Goal: Communication & Community: Answer question/provide support

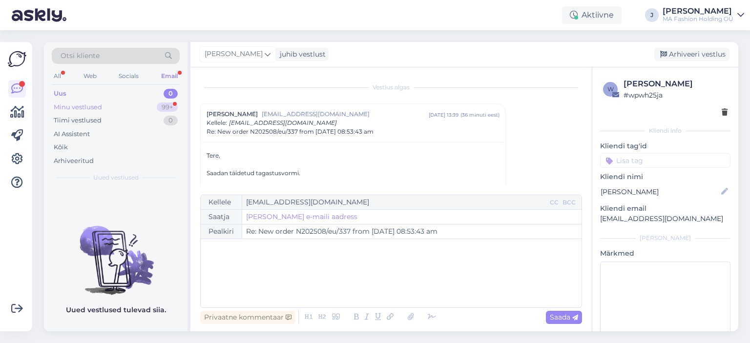
scroll to position [26, 0]
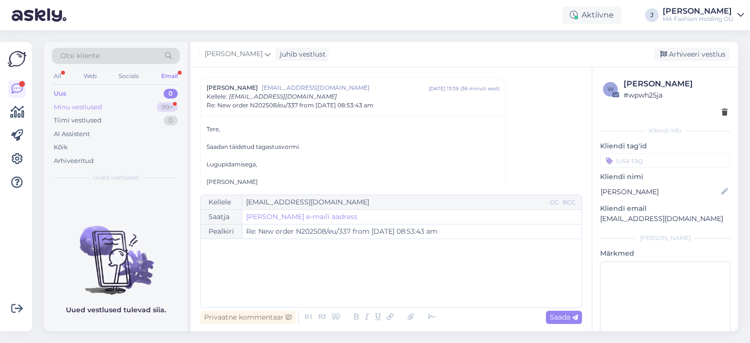
click at [160, 106] on div "99+" at bounding box center [167, 108] width 21 height 10
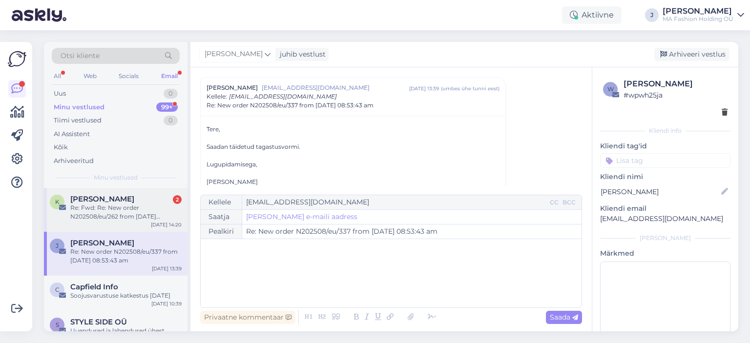
click at [158, 216] on div "Re: Fwd: Re: New order N202508/eu/262 from [DATE] 05:52:43 pm" at bounding box center [125, 213] width 111 height 18
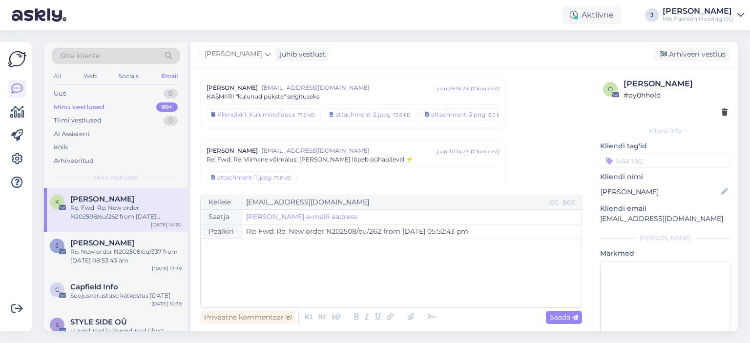
scroll to position [1616, 0]
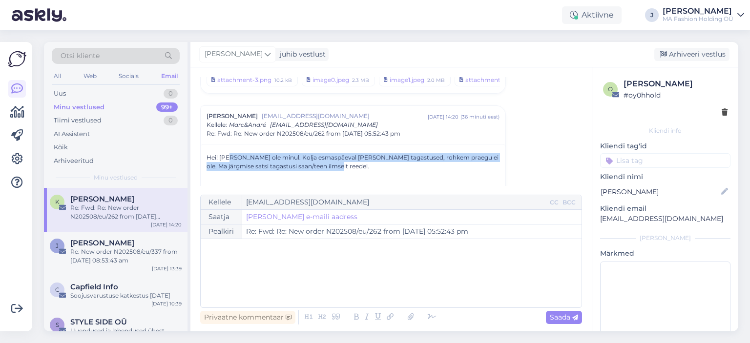
drag, startPoint x: 323, startPoint y: 157, endPoint x: 230, endPoint y: 140, distance: 94.5
click at [297, 157] on p "Hei! [PERSON_NAME] ole minul. Kolja esmaspäeval [PERSON_NAME] tagastused, rohke…" at bounding box center [353, 162] width 293 height 18
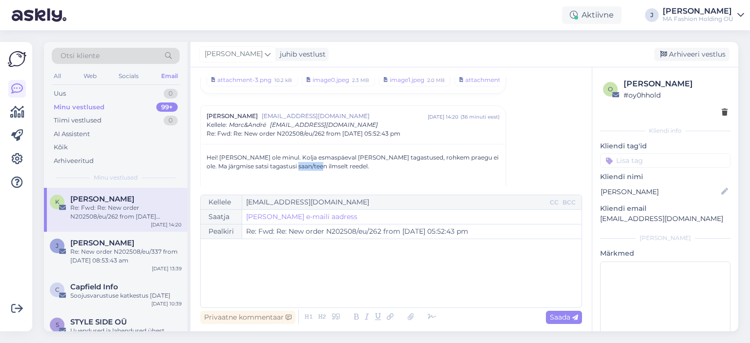
click at [297, 157] on p "Hei! [PERSON_NAME] ole minul. Kolja esmaspäeval [PERSON_NAME] tagastused, rohke…" at bounding box center [353, 162] width 293 height 18
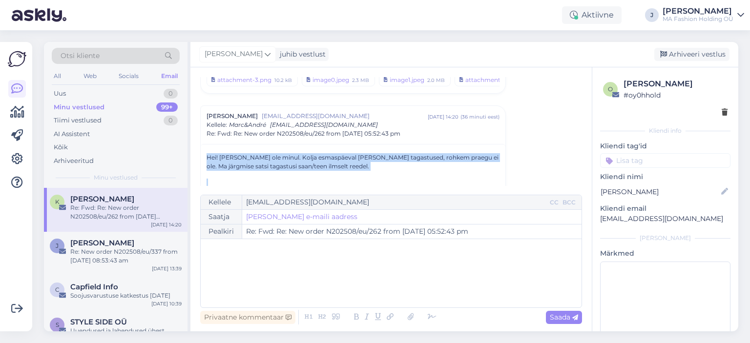
click at [297, 157] on p "Hei! [PERSON_NAME] ole minul. Kolja esmaspäeval [PERSON_NAME] tagastused, rohke…" at bounding box center [353, 162] width 293 height 18
click at [310, 155] on p "Hei! [PERSON_NAME] ole minul. Kolja esmaspäeval [PERSON_NAME] tagastused, rohke…" at bounding box center [353, 162] width 293 height 18
drag, startPoint x: 351, startPoint y: 153, endPoint x: 241, endPoint y: 133, distance: 111.7
click at [284, 153] on p "Hei! [PERSON_NAME] ole minul. Kolja esmaspäeval [PERSON_NAME] tagastused, rohke…" at bounding box center [353, 162] width 293 height 18
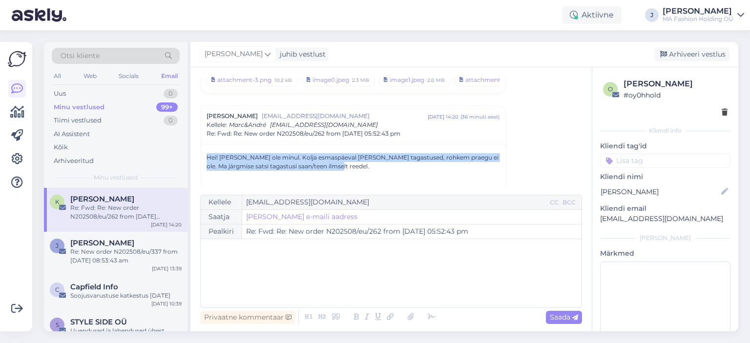
drag, startPoint x: 348, startPoint y: 151, endPoint x: 206, endPoint y: 141, distance: 142.1
click at [207, 153] on p "Hei! [PERSON_NAME] ole minul. Kolja esmaspäeval [PERSON_NAME] tagastused, rohke…" at bounding box center [353, 162] width 293 height 18
click at [219, 153] on p "Hei! [PERSON_NAME] ole minul. Kolja esmaspäeval [PERSON_NAME] tagastused, rohke…" at bounding box center [353, 162] width 293 height 18
drag, startPoint x: 229, startPoint y: 153, endPoint x: 321, endPoint y: 157, distance: 92.9
click at [321, 157] on p "Hei! [PERSON_NAME] ole minul. Kolja esmaspäeval [PERSON_NAME] tagastused, rohke…" at bounding box center [353, 162] width 293 height 18
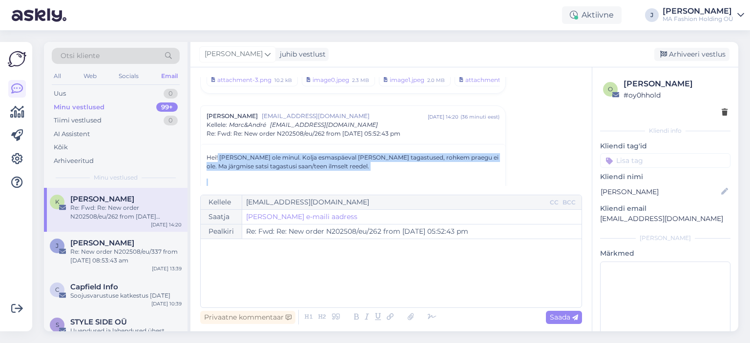
click at [321, 157] on p "Hei! [PERSON_NAME] ole minul. Kolja esmaspäeval [PERSON_NAME] tagastused, rohke…" at bounding box center [353, 162] width 293 height 18
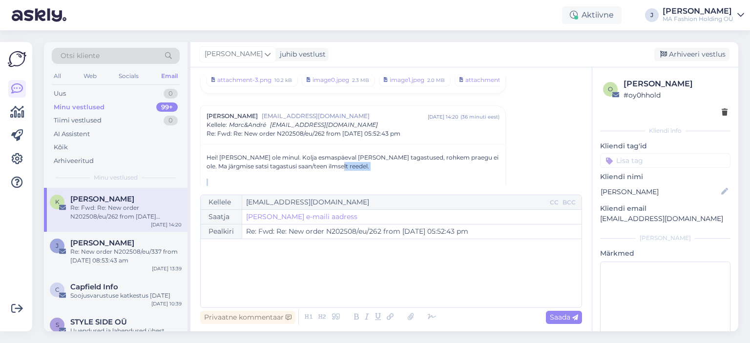
click at [321, 157] on p "Hei! [PERSON_NAME] ole minul. Kolja esmaspäeval [PERSON_NAME] tagastused, rohke…" at bounding box center [353, 162] width 293 height 18
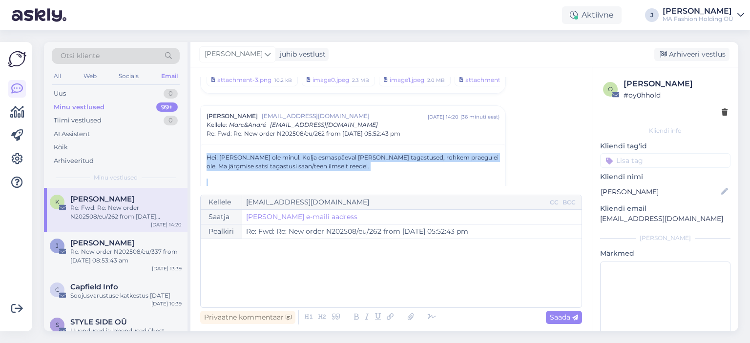
drag, startPoint x: 321, startPoint y: 157, endPoint x: 181, endPoint y: 123, distance: 144.9
click at [184, 137] on div "Otsi kliente All Web Socials Email Uus 0 Minu vestlused 99+ Tiimi vestlused 0 A…" at bounding box center [391, 187] width 695 height 290
